Goal: Find specific page/section: Find specific page/section

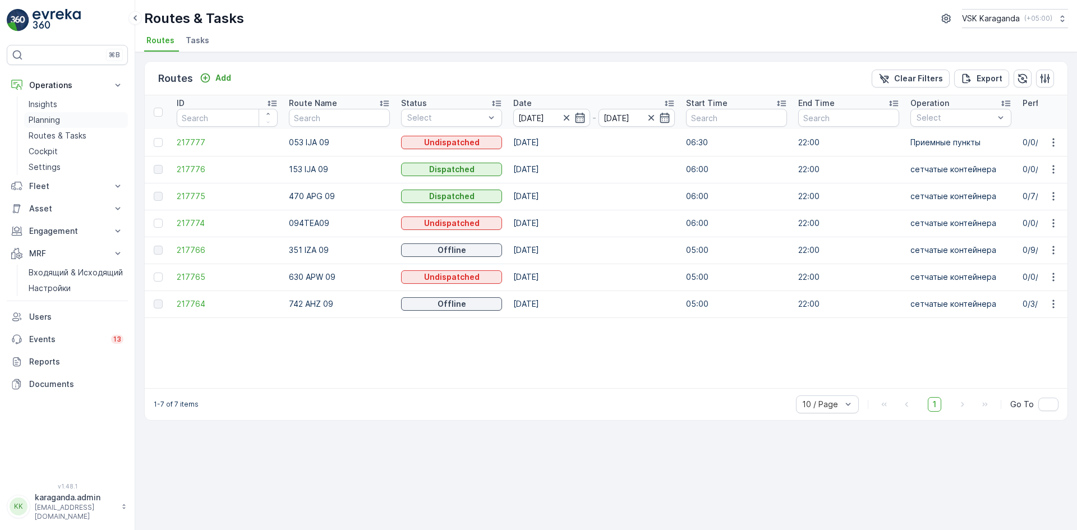
click at [52, 122] on p "Planning" at bounding box center [44, 119] width 31 height 11
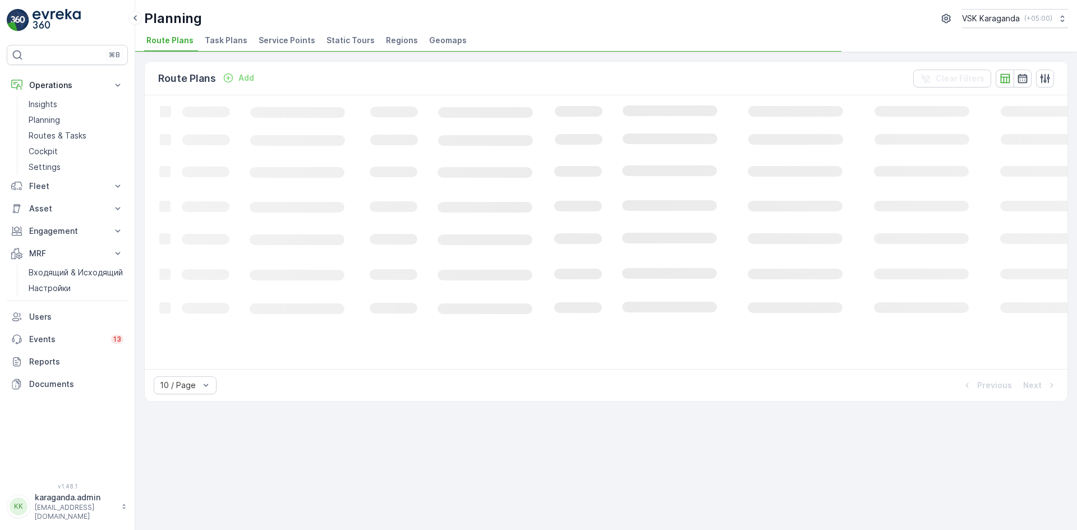
drag, startPoint x: 264, startPoint y: 30, endPoint x: 267, endPoint y: 38, distance: 7.8
click at [264, 30] on div "Planning VSK [GEOGRAPHIC_DATA] ( +05:00 ) Route Plans Task Plans Service Points…" at bounding box center [606, 26] width 942 height 52
click at [267, 38] on span "Service Points" at bounding box center [287, 40] width 57 height 11
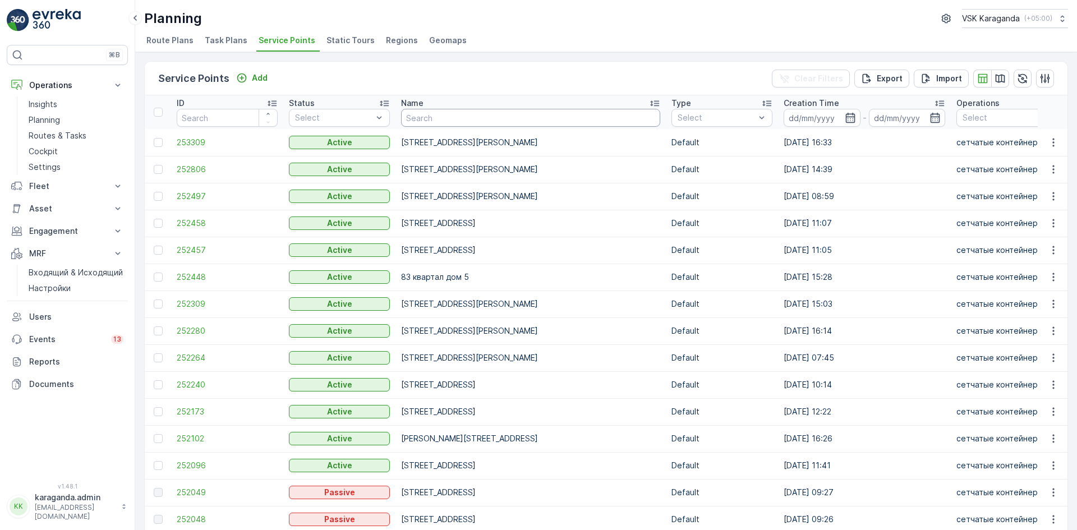
click at [420, 112] on input "text" at bounding box center [530, 118] width 259 height 18
type input "[PERSON_NAME]"
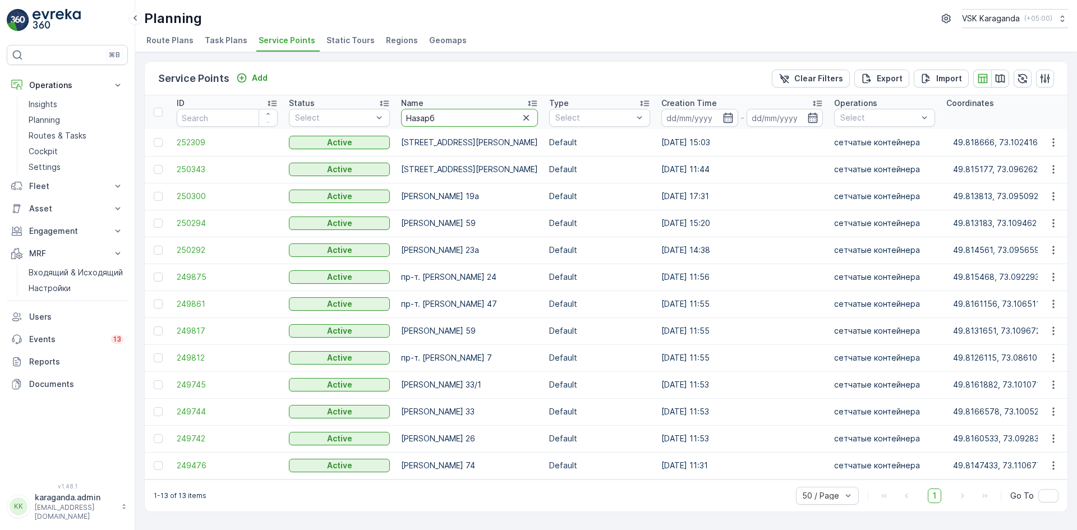
click at [451, 122] on input "Назарб" at bounding box center [469, 118] width 137 height 18
type input "[PERSON_NAME]"
